Goal: Register for event/course

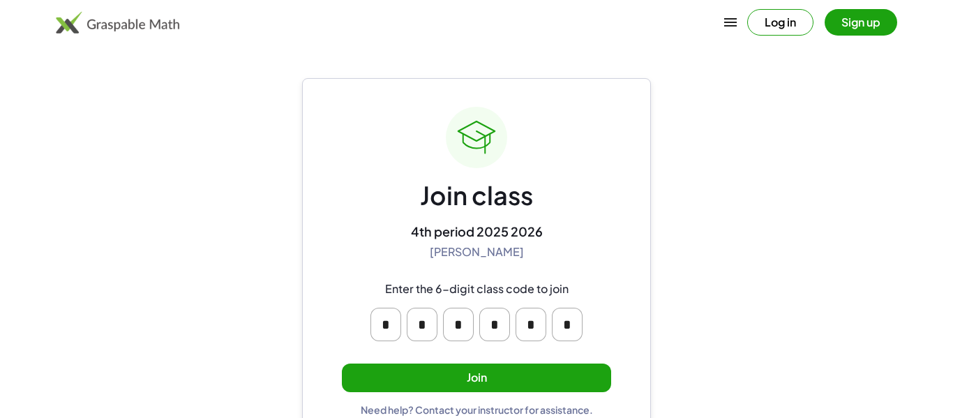
click at [428, 369] on button "Join" at bounding box center [476, 378] width 269 height 29
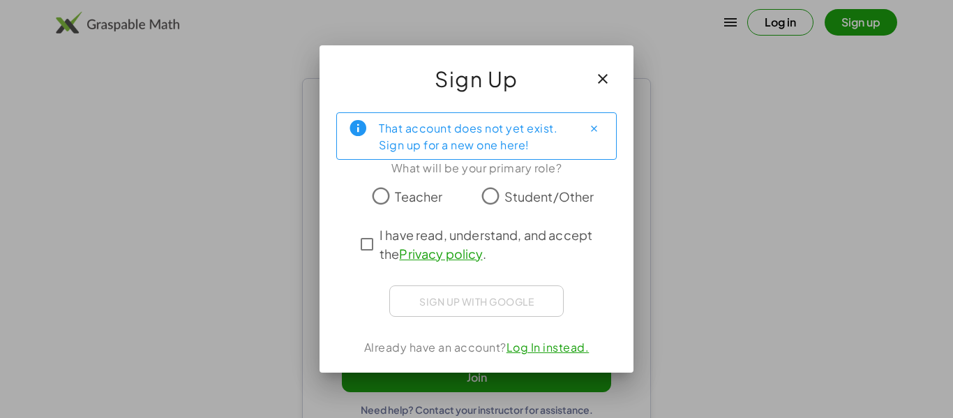
click at [512, 201] on span "Student/Other" at bounding box center [550, 196] width 90 height 19
click at [446, 233] on span "I have read, understand, and accept the Privacy policy ." at bounding box center [489, 244] width 219 height 38
